Goal: Information Seeking & Learning: Learn about a topic

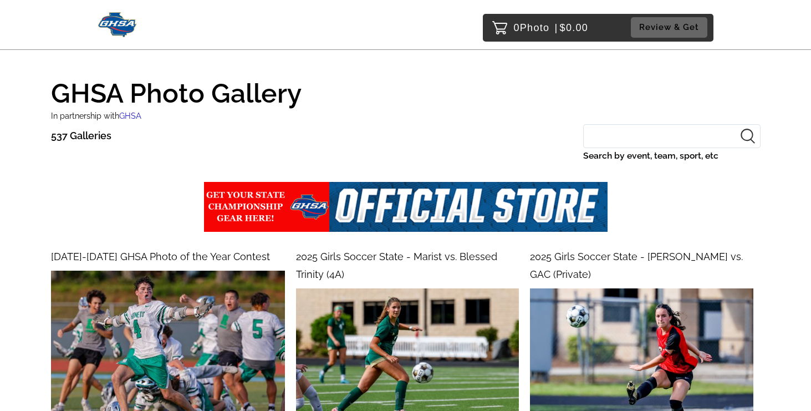
click at [165, 257] on span "[DATE]-[DATE] GHSA Photo of the Year Contest" at bounding box center [160, 257] width 219 height 12
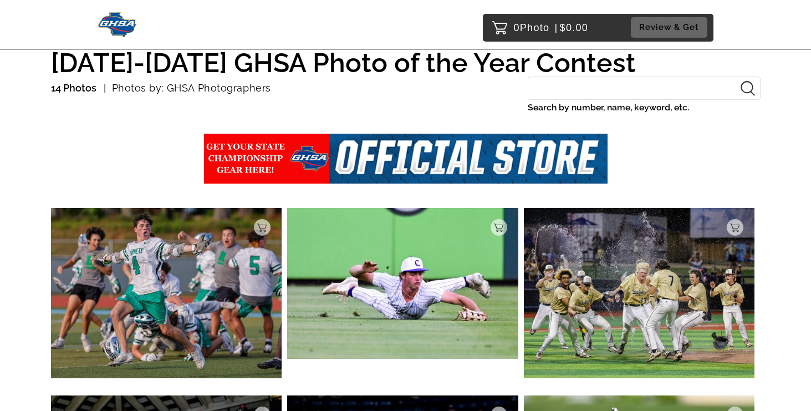
scroll to position [75, 0]
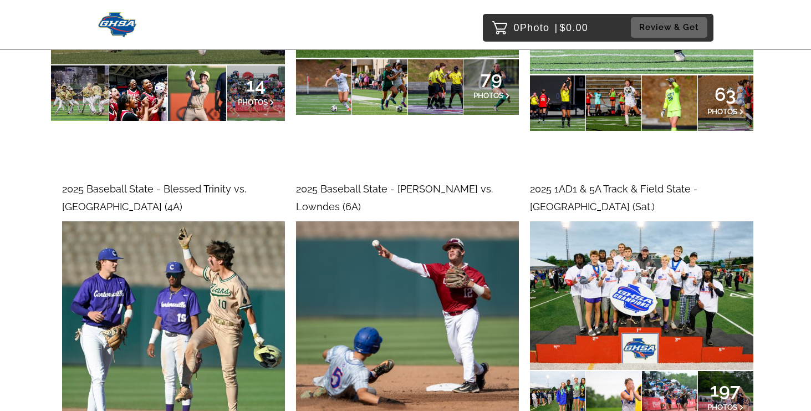
scroll to position [383, 0]
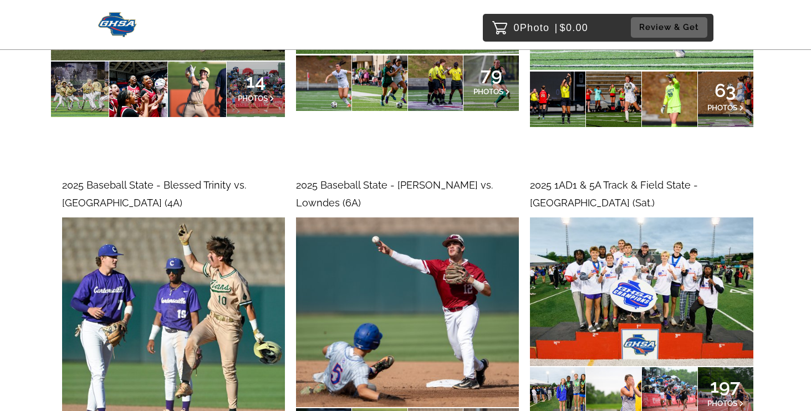
click at [209, 187] on span "2025 Baseball State - Blessed Trinity vs. Cartersville (4A)" at bounding box center [154, 193] width 184 height 29
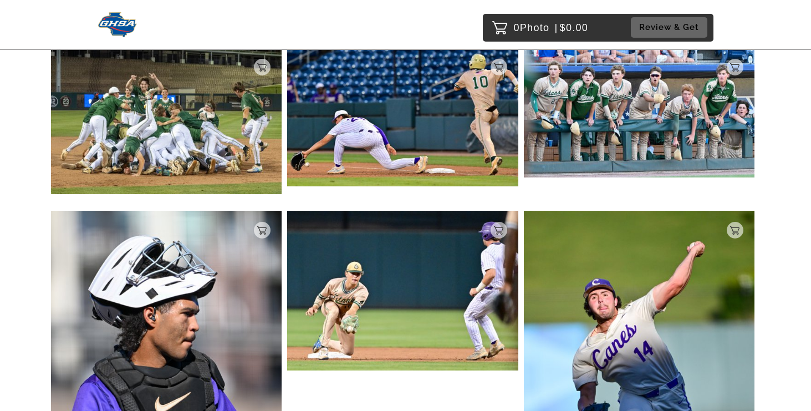
scroll to position [1825, 0]
